Goal: Task Accomplishment & Management: Manage account settings

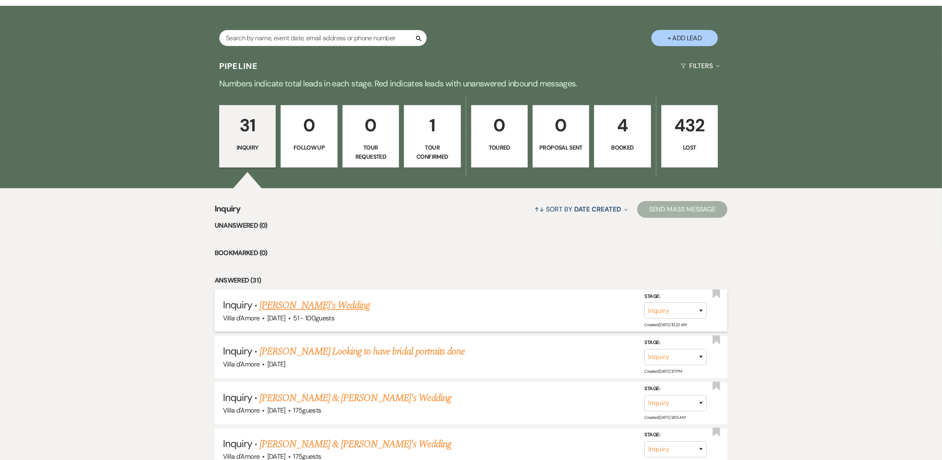
click at [320, 303] on link "[PERSON_NAME]'s Wedding" at bounding box center [314, 305] width 110 height 15
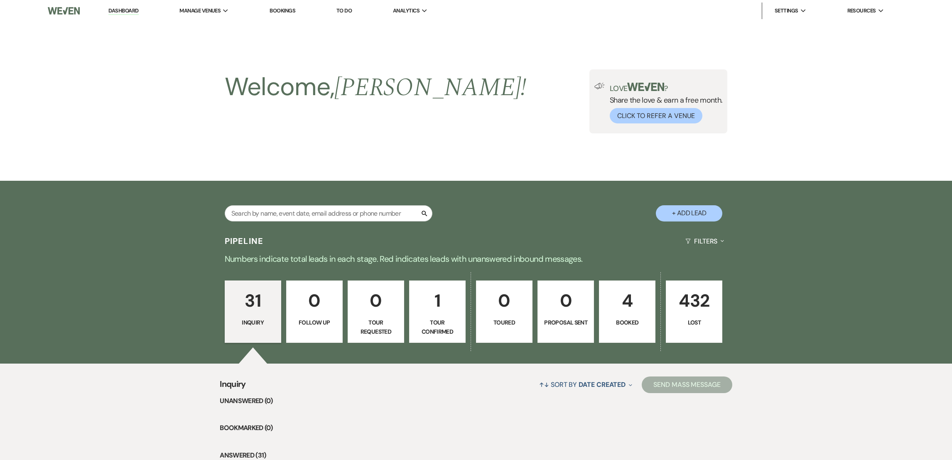
select select "2"
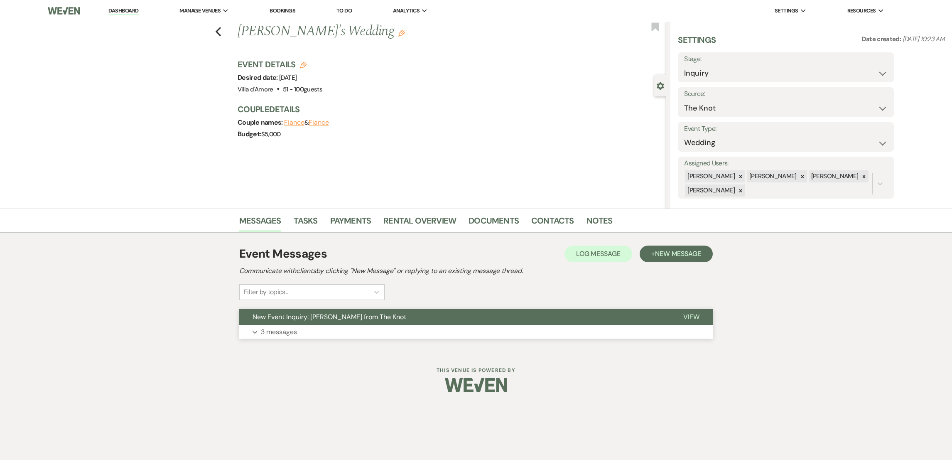
click at [283, 333] on p "3 messages" at bounding box center [279, 331] width 36 height 11
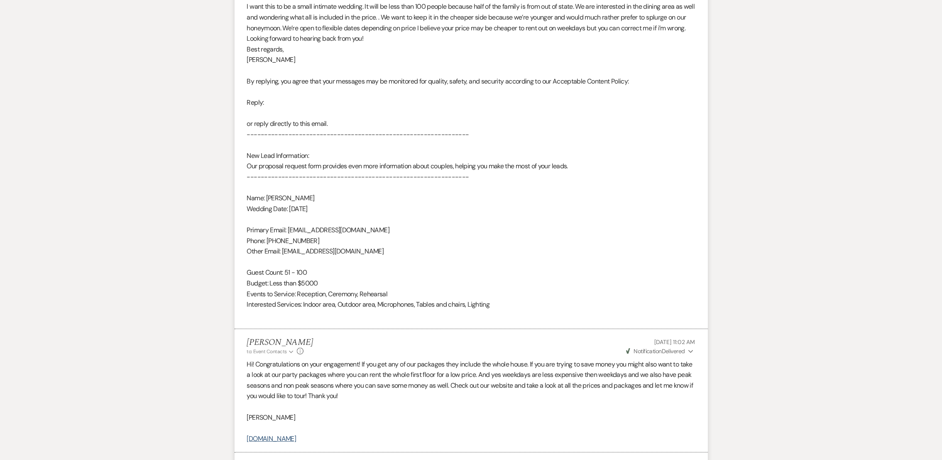
scroll to position [476, 0]
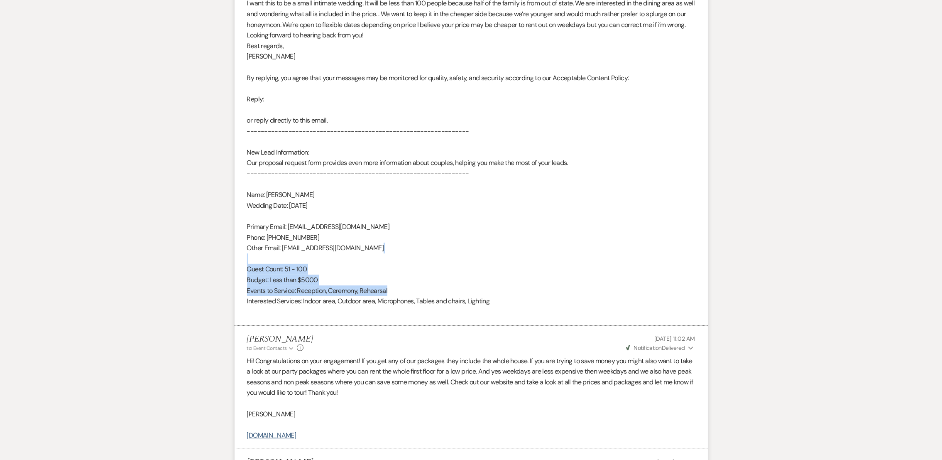
drag, startPoint x: 941, startPoint y: 254, endPoint x: 933, endPoint y: 292, distance: 39.0
click at [933, 292] on div "Messages Tasks Payments Rental Overview Documents Contacts Notes Event Messages…" at bounding box center [471, 285] width 942 height 1104
click at [773, 260] on div "Messages Tasks Payments Rental Overview Documents Contacts Notes Event Messages…" at bounding box center [471, 285] width 942 height 1104
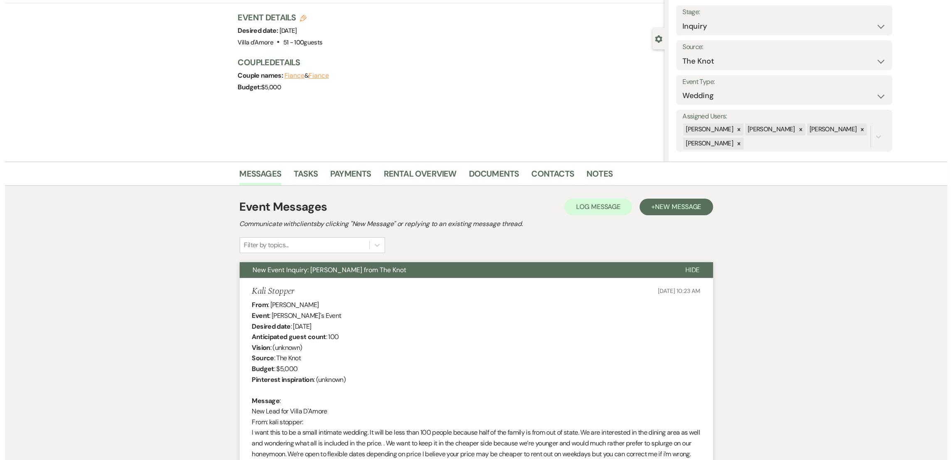
scroll to position [0, 0]
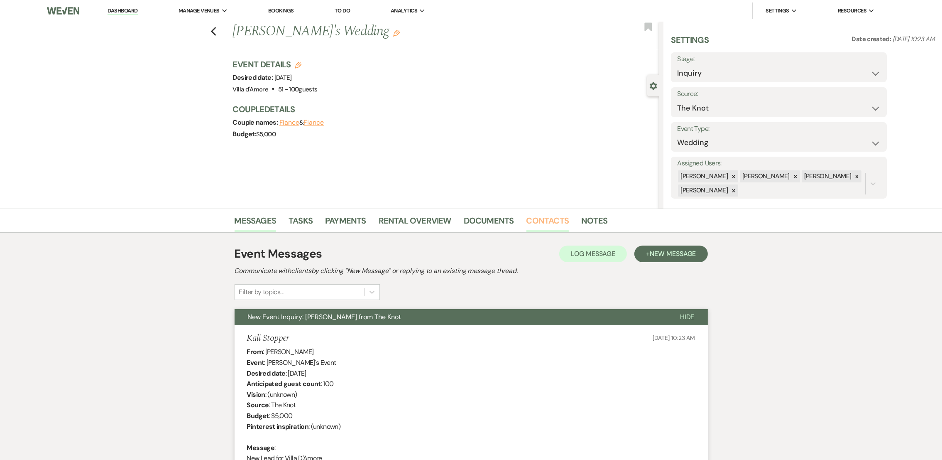
click at [542, 223] on link "Contacts" at bounding box center [547, 223] width 43 height 18
